Goal: Information Seeking & Learning: Learn about a topic

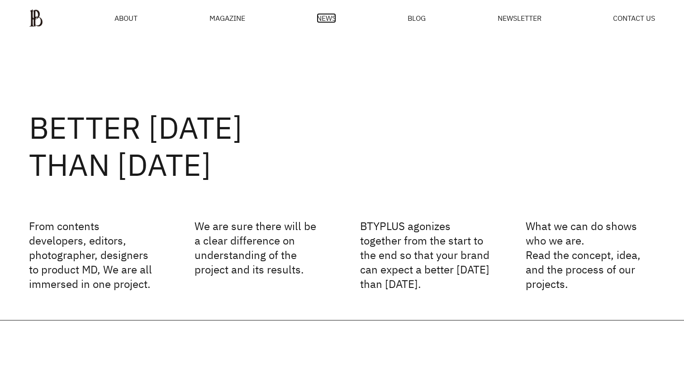
click at [329, 17] on span "NEWS" at bounding box center [326, 17] width 19 height 7
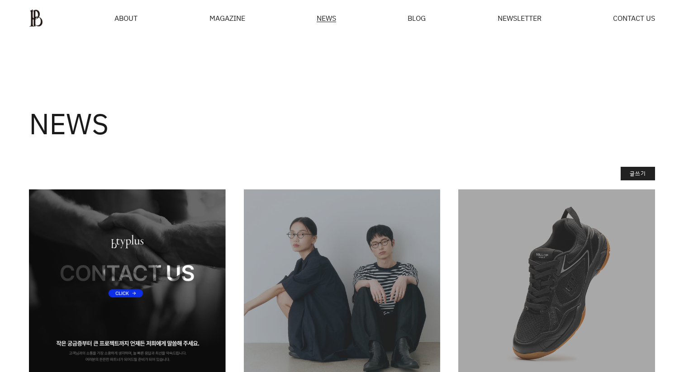
click at [146, 244] on img at bounding box center [127, 287] width 197 height 197
